Goal: Task Accomplishment & Management: Manage account settings

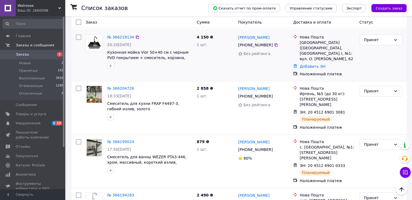
scroll to position [163, 0]
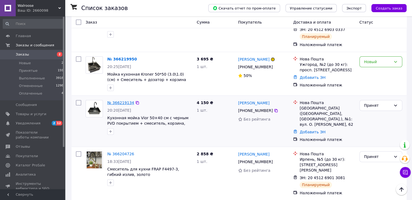
click at [114, 101] on link "№ 366219134" at bounding box center [120, 103] width 27 height 4
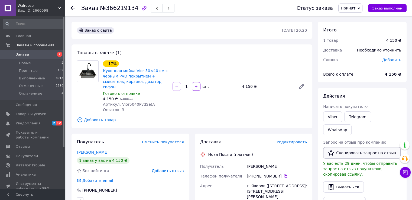
click at [350, 147] on button "Скопировать запрос на отзыв" at bounding box center [363, 152] width 78 height 11
click at [354, 147] on button "Скопировать запрос на отзыв" at bounding box center [363, 152] width 78 height 11
click at [36, 54] on span "Заказы" at bounding box center [33, 54] width 34 height 5
